Goal: Navigation & Orientation: Find specific page/section

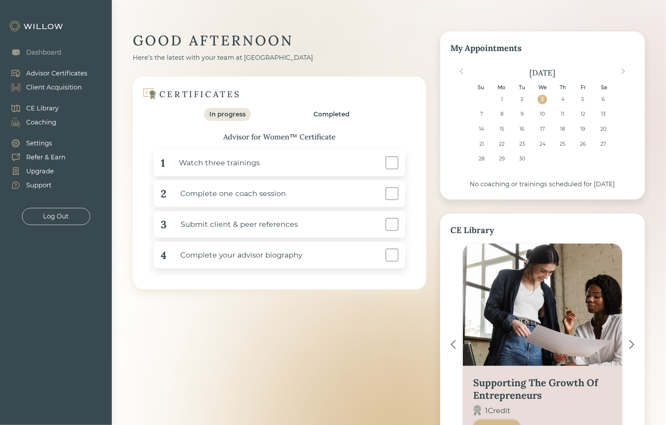
click at [47, 89] on div "Client Acquisition" at bounding box center [54, 87] width 56 height 9
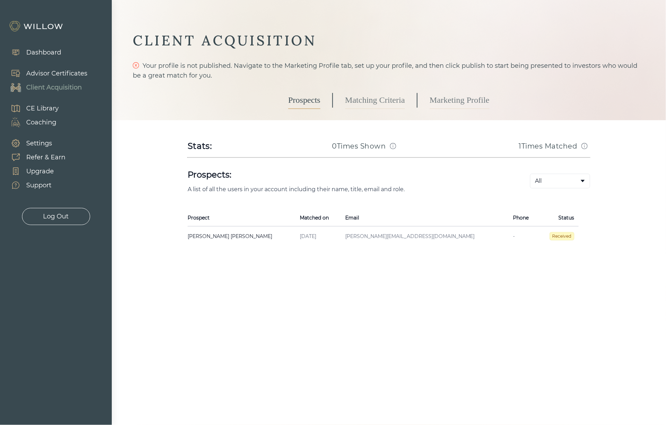
click at [466, 98] on link "Marketing Profile" at bounding box center [460, 100] width 60 height 17
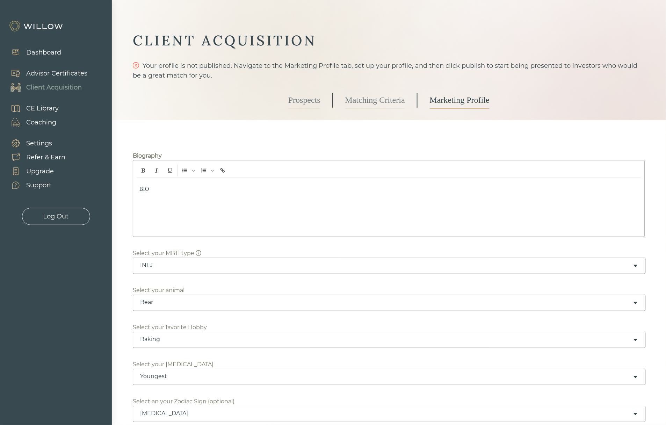
click at [304, 100] on link "Prospects" at bounding box center [304, 100] width 32 height 17
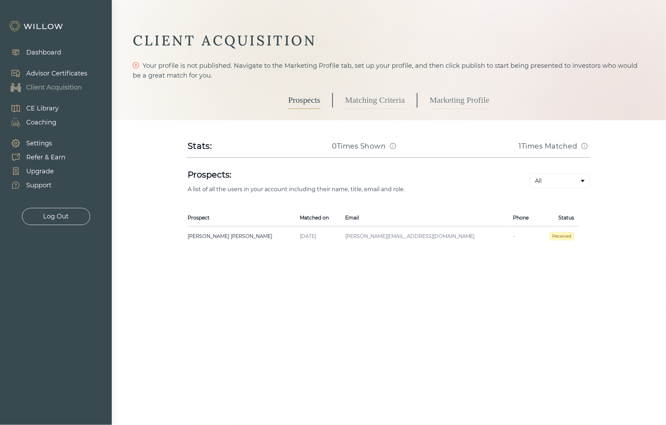
click at [544, 179] on body "Dashboard Advisor Certificates Client Acquisition CE Library Coaching Settings …" at bounding box center [333, 212] width 666 height 425
